Goal: Task Accomplishment & Management: Use online tool/utility

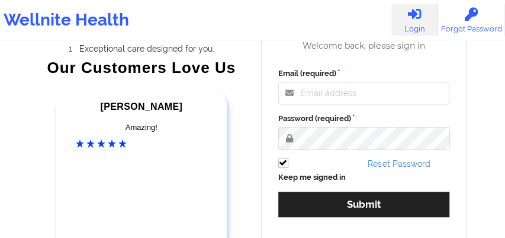
scroll to position [145, 0]
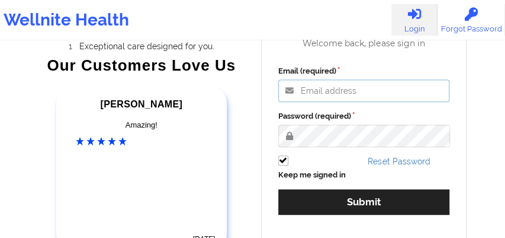
click at [300, 90] on input "Email (required)" at bounding box center [364, 90] width 172 height 23
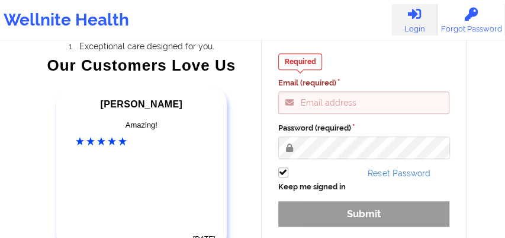
type input "[EMAIL_ADDRESS][DOMAIN_NAME]"
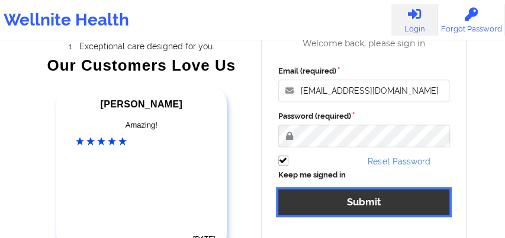
click at [352, 206] on button "Submit" at bounding box center [364, 201] width 172 height 25
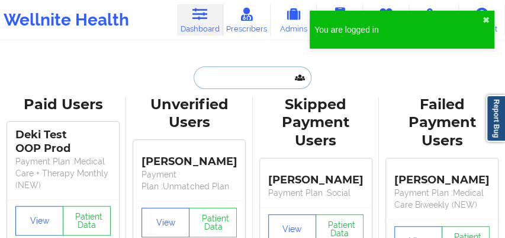
click at [215, 78] on input "text" at bounding box center [252, 77] width 117 height 23
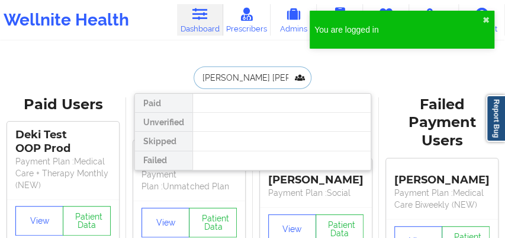
type input "[PERSON_NAME][DEMOGRAPHIC_DATA]"
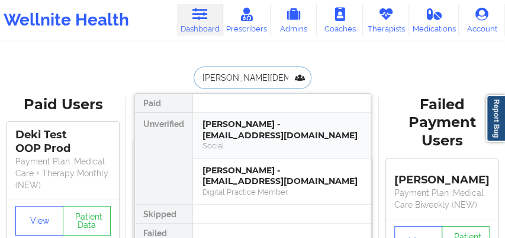
click at [233, 129] on div "[PERSON_NAME] - [EMAIL_ADDRESS][DOMAIN_NAME]" at bounding box center [282, 129] width 159 height 22
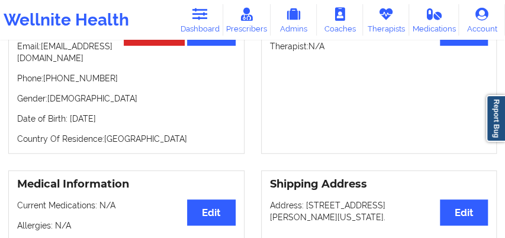
scroll to position [83, 0]
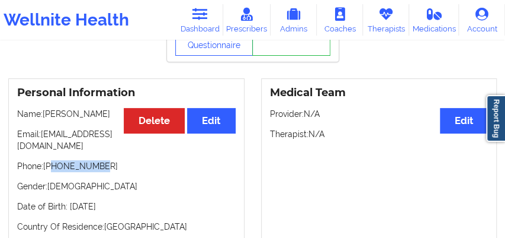
drag, startPoint x: 85, startPoint y: 170, endPoint x: 54, endPoint y: 168, distance: 31.4
click at [54, 168] on p "Phone: [PHONE_NUMBER]" at bounding box center [126, 166] width 219 height 12
copy p "3026827786"
click at [210, 12] on link "Dashboard" at bounding box center [200, 19] width 46 height 31
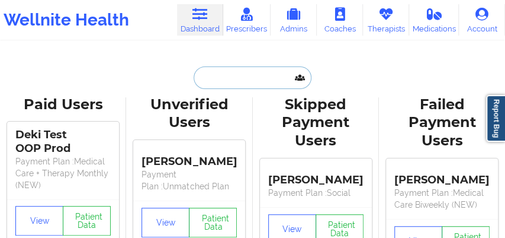
click at [216, 83] on input "text" at bounding box center [252, 77] width 117 height 23
paste input "[PERSON_NAME]"
type input "[PERSON_NAME]"
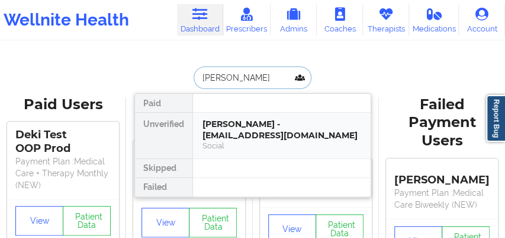
click at [237, 139] on div "[PERSON_NAME] - [EMAIL_ADDRESS][DOMAIN_NAME]" at bounding box center [282, 129] width 159 height 22
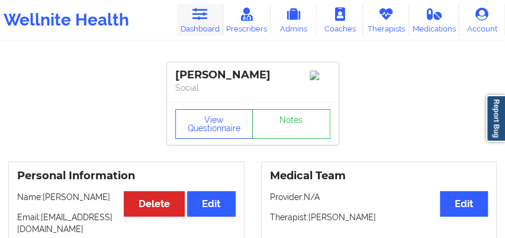
click at [204, 25] on link "Dashboard" at bounding box center [200, 19] width 46 height 31
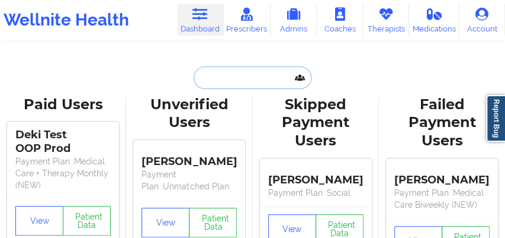
click at [207, 80] on input "text" at bounding box center [252, 77] width 117 height 23
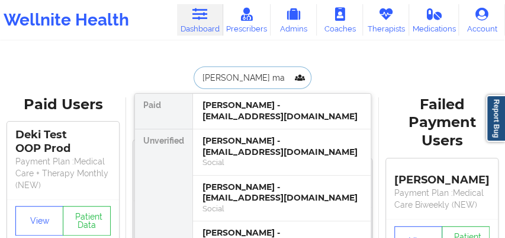
type input "[PERSON_NAME]"
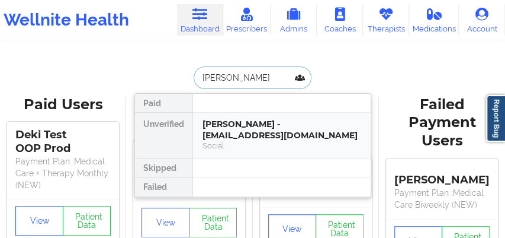
click at [231, 128] on div "[PERSON_NAME] - [EMAIL_ADDRESS][DOMAIN_NAME]" at bounding box center [282, 129] width 159 height 22
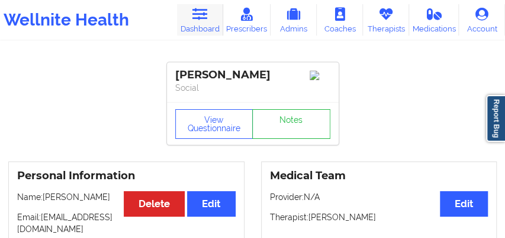
click at [210, 26] on link "Dashboard" at bounding box center [200, 19] width 46 height 31
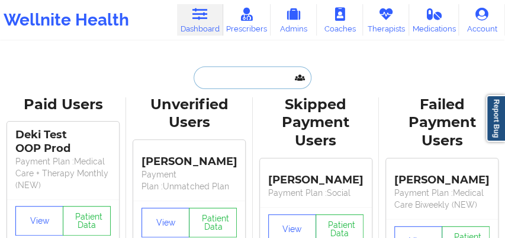
click at [220, 79] on input "text" at bounding box center [252, 77] width 117 height 23
paste input "[PERSON_NAME]"
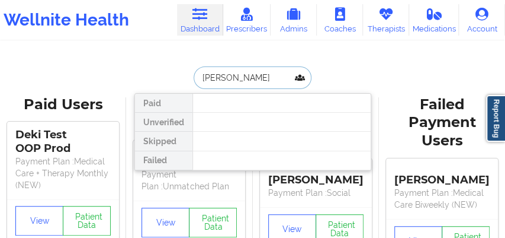
click at [221, 81] on input "[PERSON_NAME]" at bounding box center [252, 77] width 117 height 23
type input "[PERSON_NAME]"
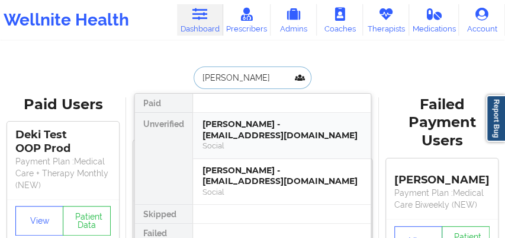
click at [223, 135] on div "[PERSON_NAME] - [EMAIL_ADDRESS][DOMAIN_NAME]" at bounding box center [282, 129] width 159 height 22
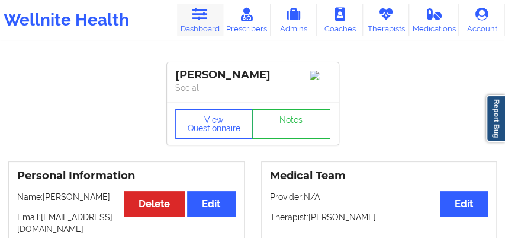
click at [194, 22] on link "Dashboard" at bounding box center [200, 19] width 46 height 31
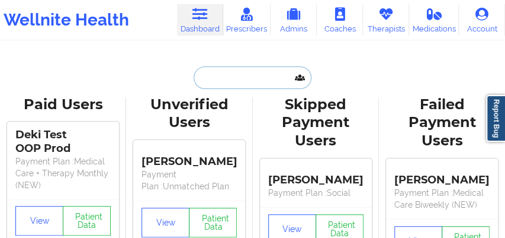
click at [199, 75] on input "text" at bounding box center [252, 77] width 117 height 23
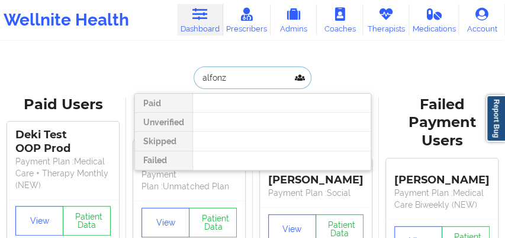
type input "[PERSON_NAME]"
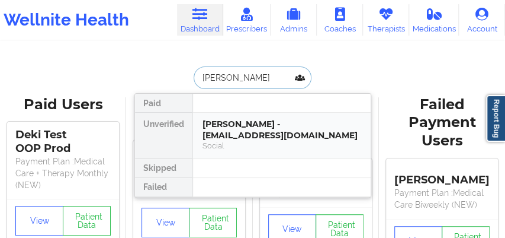
click at [227, 121] on div "[PERSON_NAME] - [EMAIL_ADDRESS][DOMAIN_NAME]" at bounding box center [282, 129] width 159 height 22
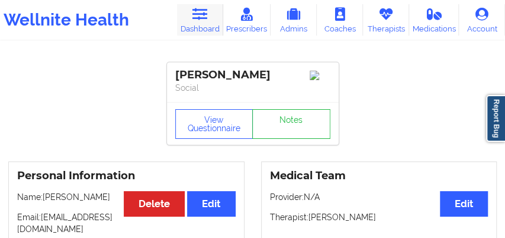
click at [198, 23] on link "Dashboard" at bounding box center [200, 19] width 46 height 31
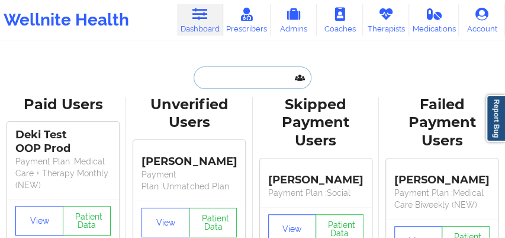
click at [211, 82] on input "text" at bounding box center [252, 77] width 117 height 23
paste input "[PERSON_NAME]"
type input "[PERSON_NAME]"
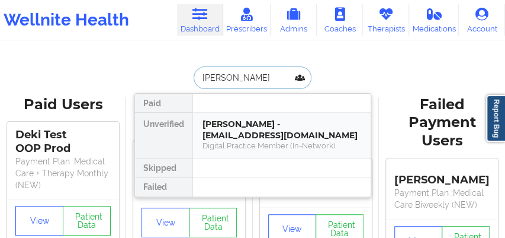
click at [238, 131] on div "[PERSON_NAME] - [EMAIL_ADDRESS][DOMAIN_NAME]" at bounding box center [282, 129] width 159 height 22
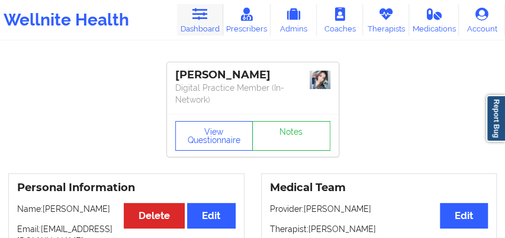
click at [205, 23] on link "Dashboard" at bounding box center [200, 19] width 46 height 31
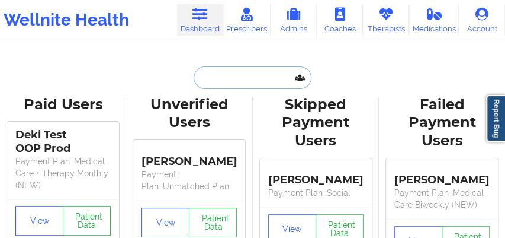
click at [227, 81] on input "text" at bounding box center [252, 77] width 117 height 23
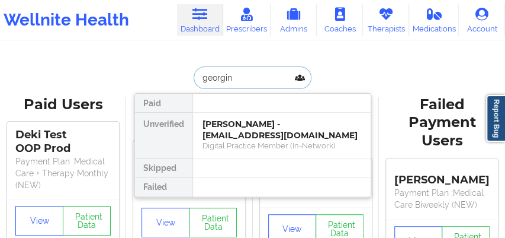
type input "[PERSON_NAME]"
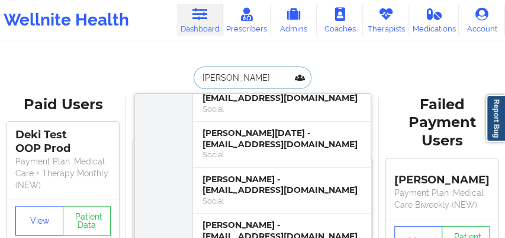
scroll to position [85, 0]
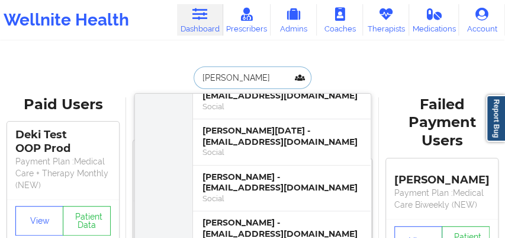
click at [249, 148] on div "Social" at bounding box center [282, 152] width 159 height 10
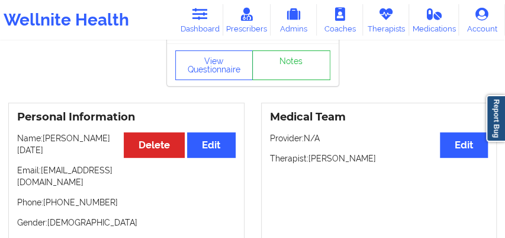
scroll to position [98, 0]
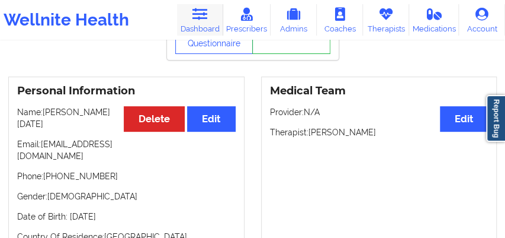
click at [213, 23] on link "Dashboard" at bounding box center [200, 19] width 46 height 31
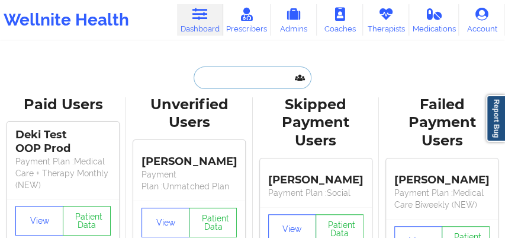
click at [214, 75] on input "text" at bounding box center [252, 77] width 117 height 23
paste input "[PERSON_NAME]"
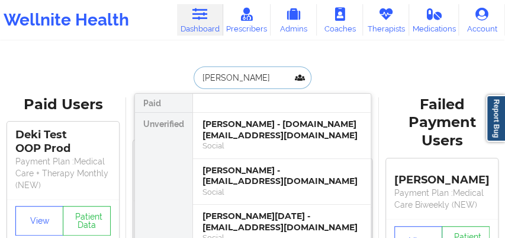
type input "[PERSON_NAME]"
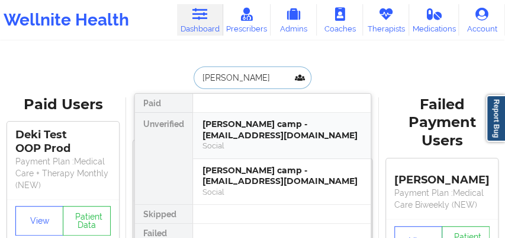
click at [251, 126] on div "[PERSON_NAME] camp - [EMAIL_ADDRESS][DOMAIN_NAME]" at bounding box center [282, 129] width 159 height 22
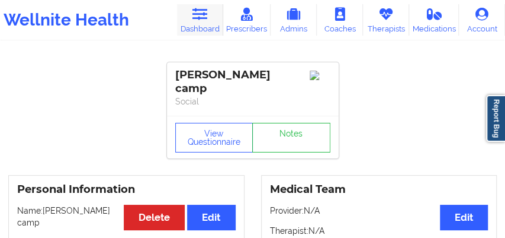
click at [186, 20] on link "Dashboard" at bounding box center [200, 19] width 46 height 31
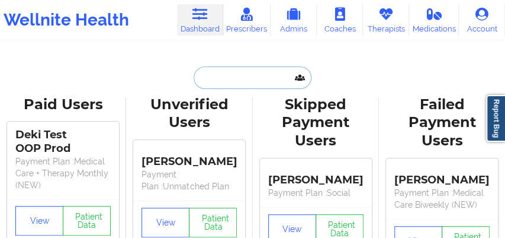
click at [220, 77] on input "text" at bounding box center [252, 77] width 117 height 23
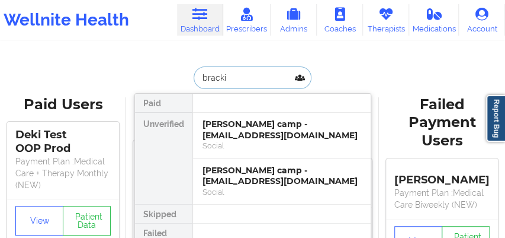
type input "[PERSON_NAME]"
click at [243, 181] on div "[PERSON_NAME] camp - [EMAIL_ADDRESS][DOMAIN_NAME]" at bounding box center [282, 176] width 159 height 22
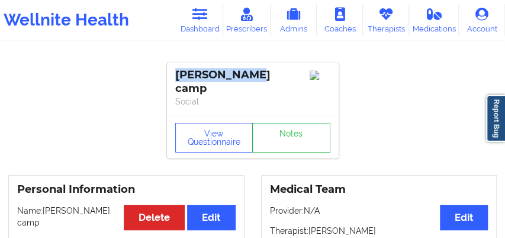
drag, startPoint x: 233, startPoint y: 75, endPoint x: 177, endPoint y: 73, distance: 56.3
click at [177, 73] on div "[PERSON_NAME] camp" at bounding box center [252, 81] width 155 height 27
copy div "[PERSON_NAME] camp"
click at [396, 12] on link "Therapists" at bounding box center [386, 19] width 46 height 31
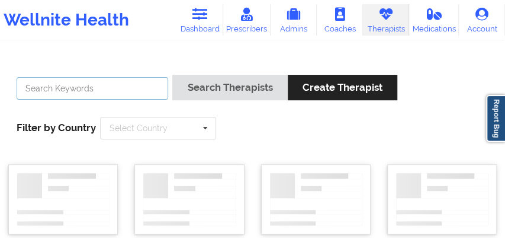
click at [98, 92] on input "text" at bounding box center [93, 88] width 152 height 23
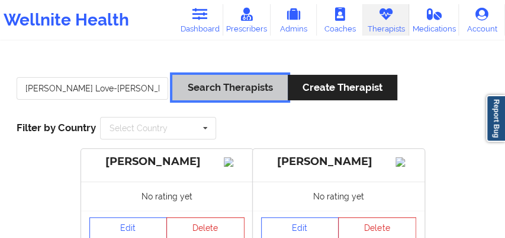
click at [195, 92] on button "Search Therapists" at bounding box center [229, 87] width 115 height 25
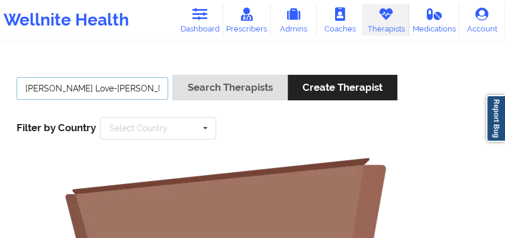
click at [111, 88] on input "[PERSON_NAME] Love-[PERSON_NAME]" at bounding box center [93, 88] width 152 height 23
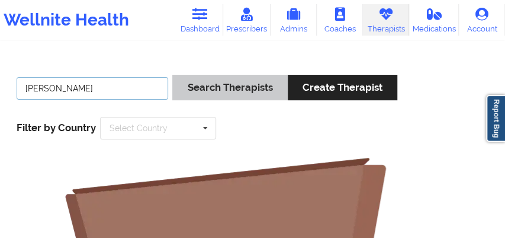
type input "[PERSON_NAME]"
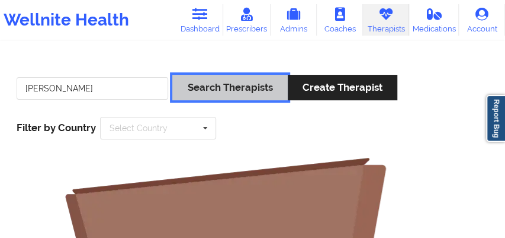
click at [235, 88] on button "Search Therapists" at bounding box center [229, 87] width 115 height 25
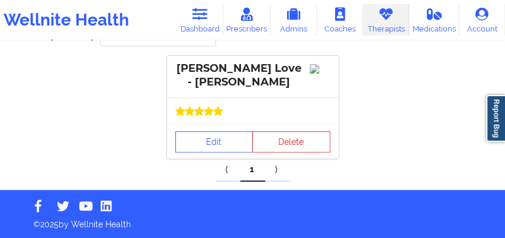
scroll to position [95, 0]
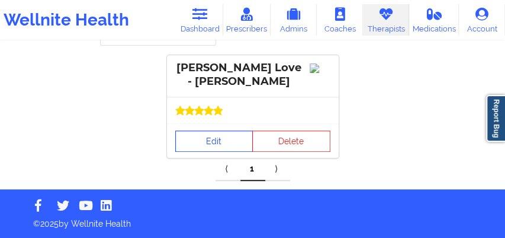
click at [207, 142] on link "Edit" at bounding box center [214, 140] width 78 height 21
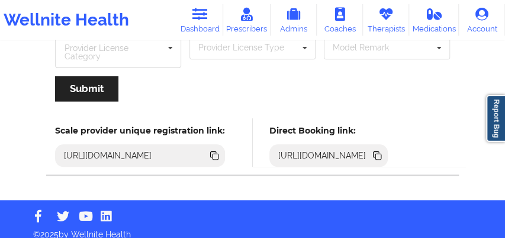
scroll to position [300, 0]
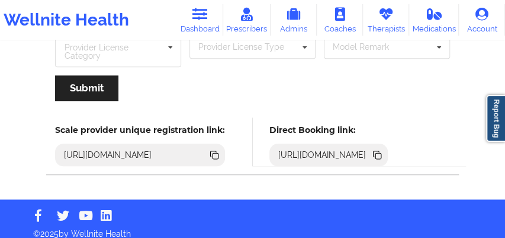
click at [381, 153] on icon at bounding box center [379, 156] width 6 height 6
click at [196, 20] on icon at bounding box center [199, 14] width 15 height 13
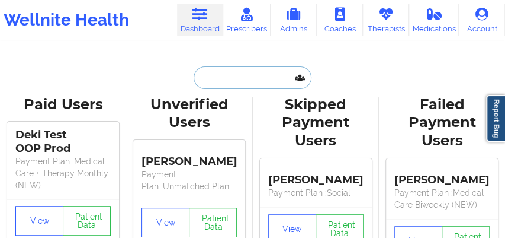
click at [209, 75] on input "text" at bounding box center [252, 77] width 117 height 23
paste input "[PERSON_NAME]"
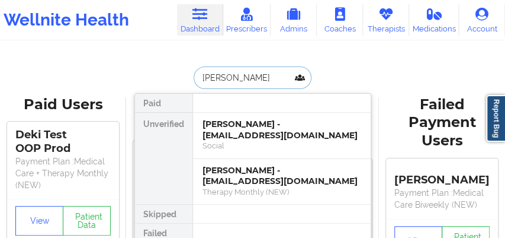
type input "[PERSON_NAME]"
click at [235, 130] on div "[PERSON_NAME] - [EMAIL_ADDRESS][DOMAIN_NAME]" at bounding box center [282, 129] width 159 height 22
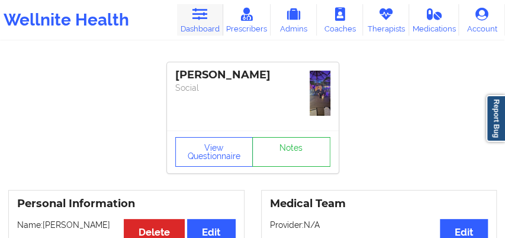
click at [198, 21] on link "Dashboard" at bounding box center [200, 19] width 46 height 31
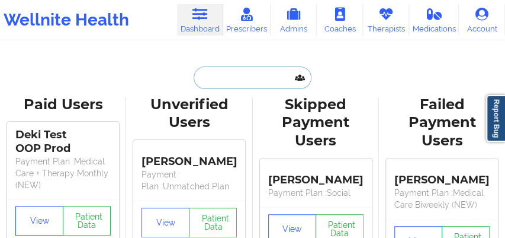
click at [204, 82] on input "text" at bounding box center [252, 77] width 117 height 23
paste input "[PERSON_NAME]"
type input "[PERSON_NAME]"
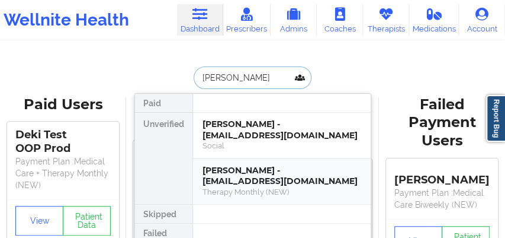
click at [230, 178] on div "[PERSON_NAME] - [EMAIL_ADDRESS][DOMAIN_NAME]" at bounding box center [282, 176] width 159 height 22
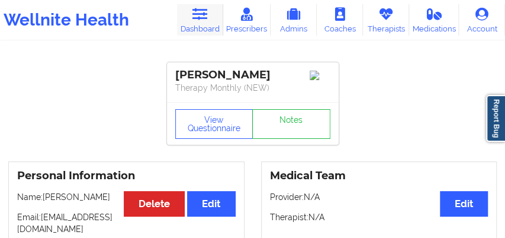
click at [197, 24] on link "Dashboard" at bounding box center [200, 19] width 46 height 31
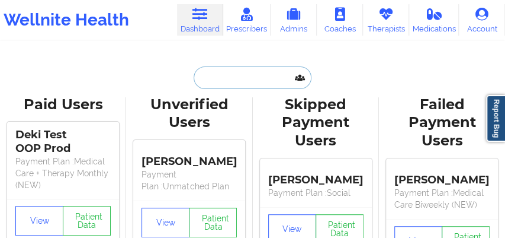
click at [199, 77] on input "text" at bounding box center [252, 77] width 117 height 23
paste input "[PERSON_NAME]"
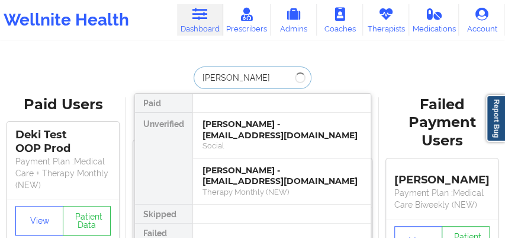
type input "[PERSON_NAME]"
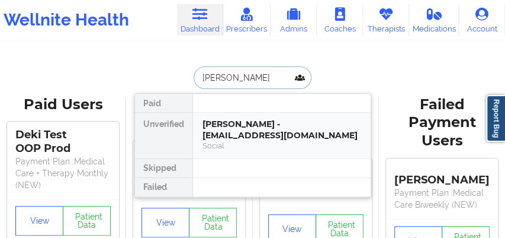
click at [232, 128] on div "[PERSON_NAME] - [EMAIL_ADDRESS][DOMAIN_NAME]" at bounding box center [282, 129] width 159 height 22
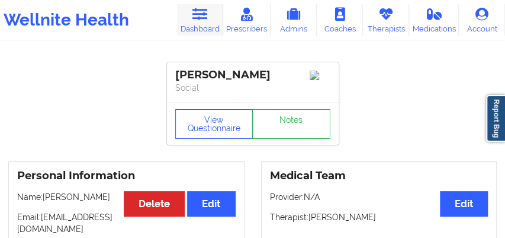
click at [197, 32] on link "Dashboard" at bounding box center [200, 19] width 46 height 31
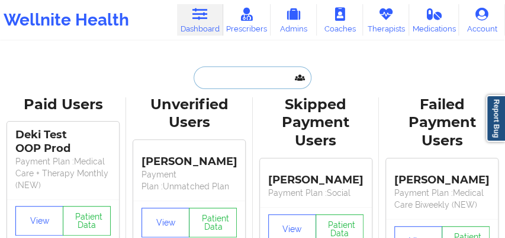
click at [216, 77] on input "text" at bounding box center [252, 77] width 117 height 23
paste input "[PERSON_NAME]"
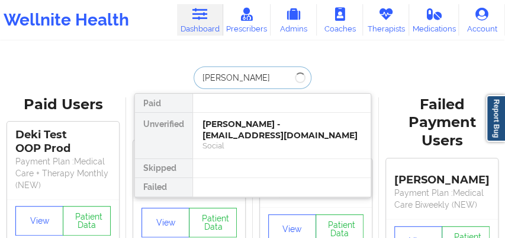
type input "[PERSON_NAME] [PERSON_NAME]"
click at [248, 123] on div "[PERSON_NAME] - [EMAIL_ADDRESS][DOMAIN_NAME]" at bounding box center [282, 129] width 159 height 22
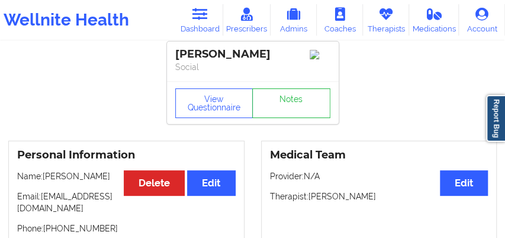
scroll to position [79, 0]
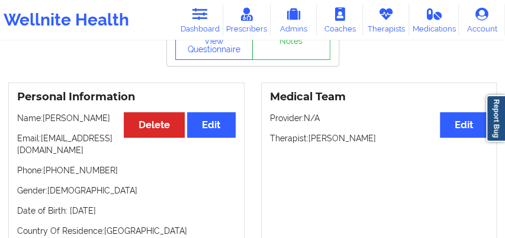
drag, startPoint x: 397, startPoint y: 19, endPoint x: 234, endPoint y: 38, distance: 164.6
click at [397, 20] on link "Therapists" at bounding box center [386, 19] width 46 height 31
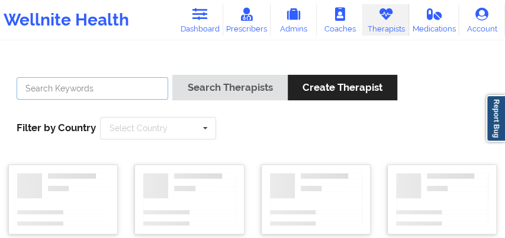
click at [95, 85] on input "text" at bounding box center [93, 88] width 152 height 23
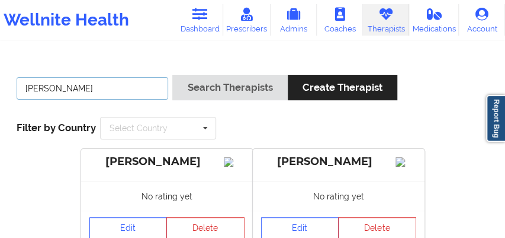
type input "[PERSON_NAME]"
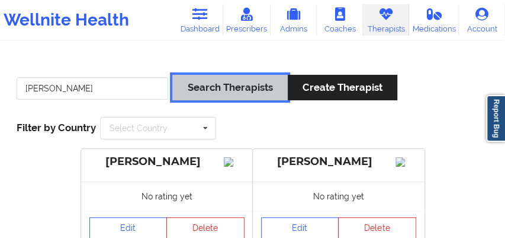
click at [203, 91] on button "Search Therapists" at bounding box center [229, 87] width 115 height 25
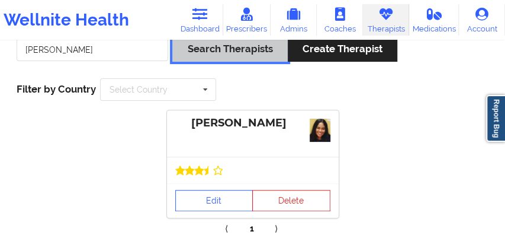
scroll to position [97, 0]
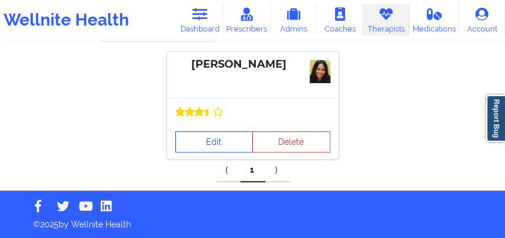
click at [218, 139] on link "Edit" at bounding box center [214, 141] width 78 height 21
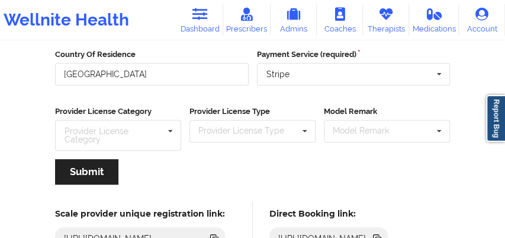
scroll to position [242, 0]
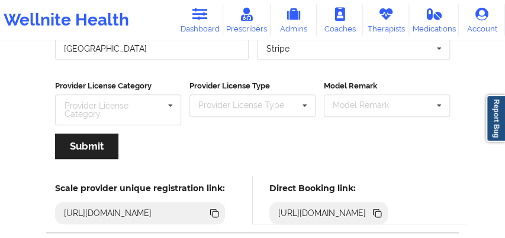
click at [381, 211] on icon at bounding box center [379, 214] width 6 height 6
